Goal: Use online tool/utility: Utilize a website feature to perform a specific function

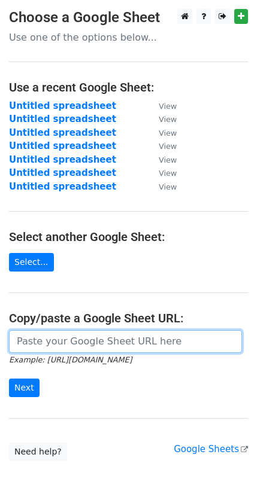
click at [113, 334] on input "url" at bounding box center [125, 341] width 233 height 23
paste input "[URL][DOMAIN_NAME]"
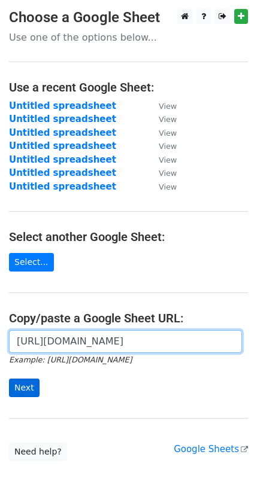
type input "[URL][DOMAIN_NAME]"
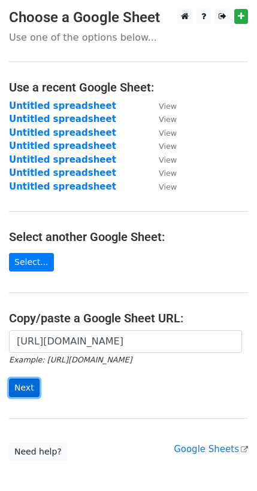
scroll to position [0, 0]
click at [29, 382] on input "Next" at bounding box center [24, 388] width 31 height 19
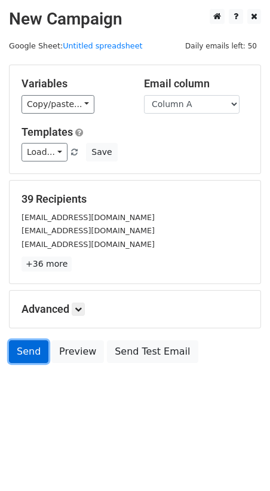
click at [39, 350] on link "Send" at bounding box center [28, 351] width 39 height 23
